Goal: Navigation & Orientation: Find specific page/section

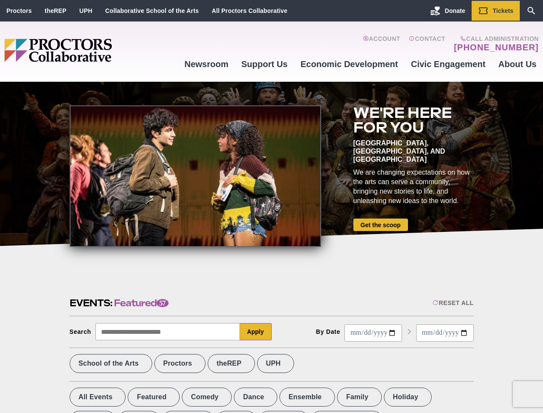
click at [271, 207] on div at bounding box center [196, 176] width 252 height 142
click at [453, 303] on div "Reset All" at bounding box center [453, 302] width 41 height 7
click at [256, 332] on button "Apply" at bounding box center [256, 331] width 32 height 17
